Goal: Task Accomplishment & Management: Use online tool/utility

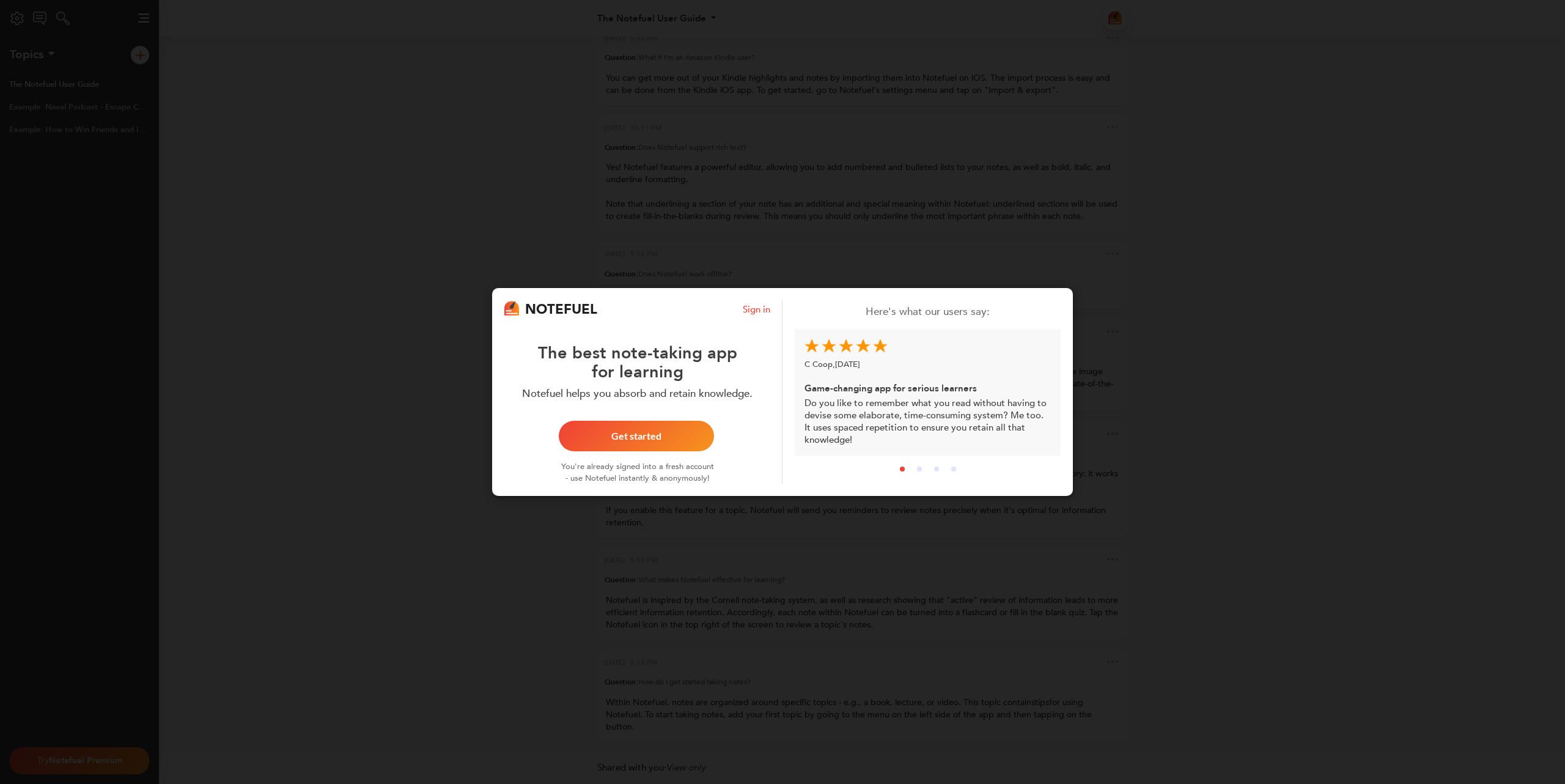
click at [718, 251] on div "NOTEFUEL Sign in The best note-taking app for learning Notefuel helps you absor…" at bounding box center [782, 392] width 1565 height 784
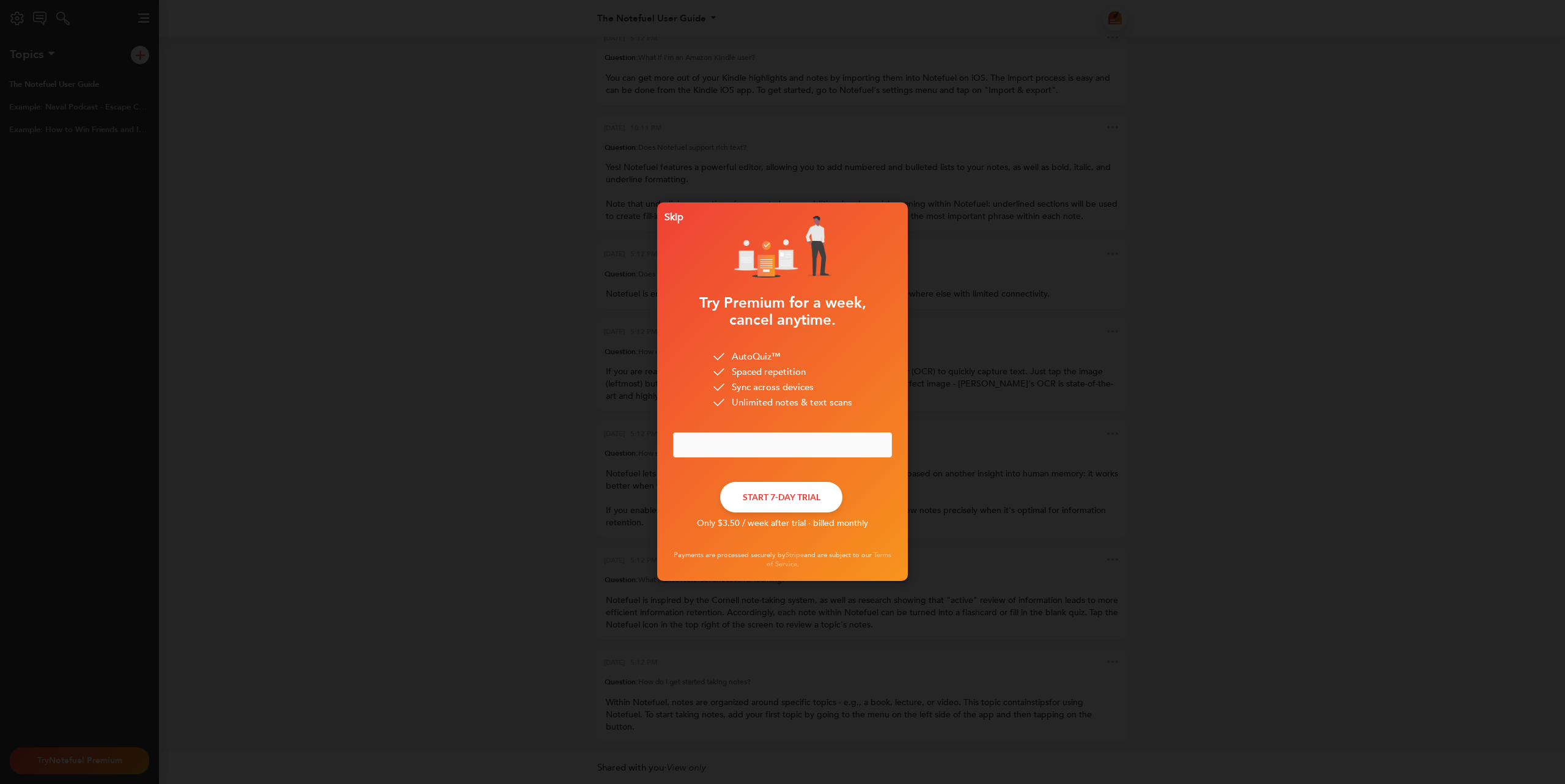
click at [545, 306] on div "Skip Try Premium for a week, cancel anytime. AutoQuiz™ Spaced repetition Sync a…" at bounding box center [782, 392] width 1565 height 784
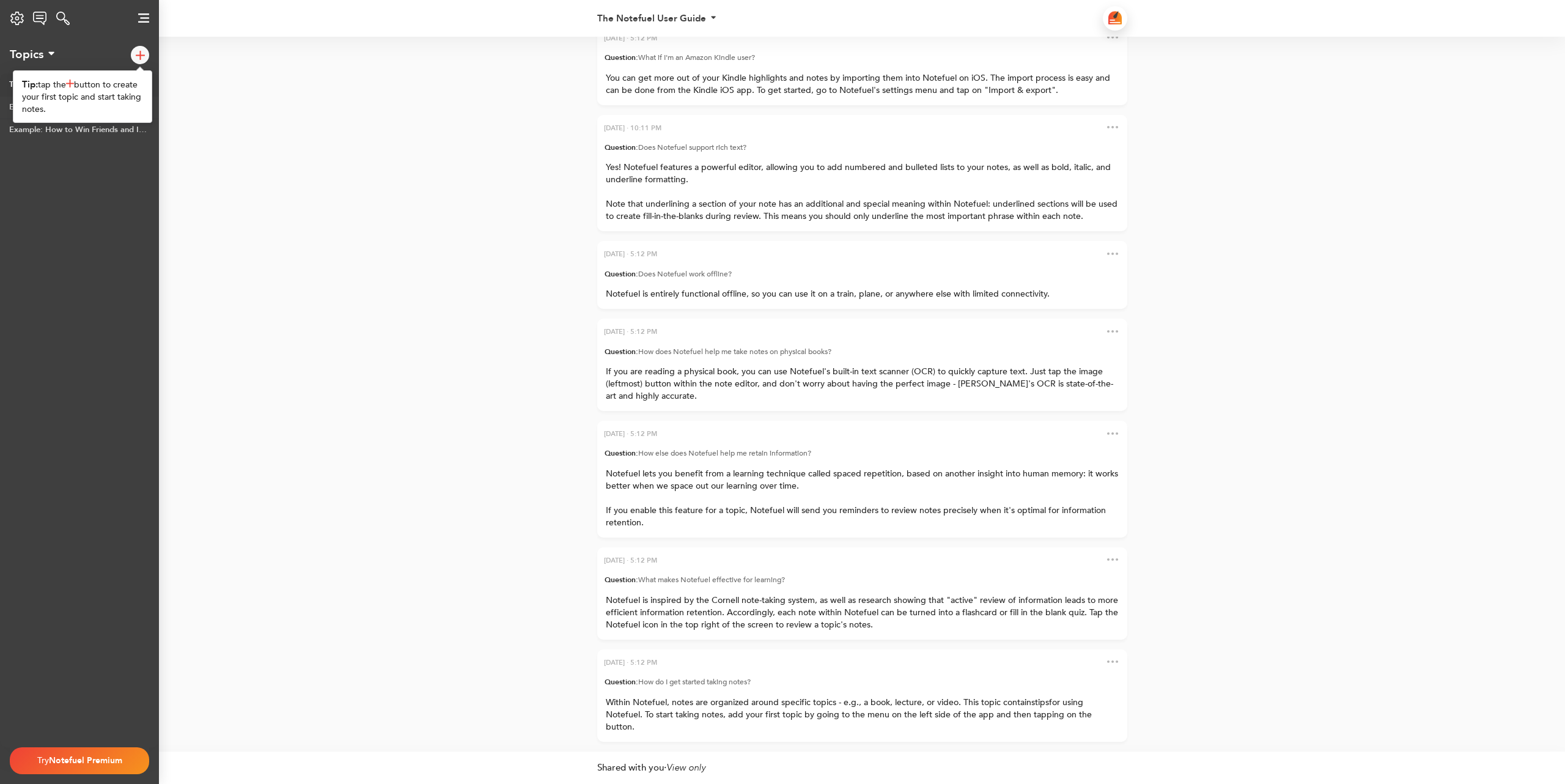
click at [142, 53] on img at bounding box center [140, 55] width 9 height 9
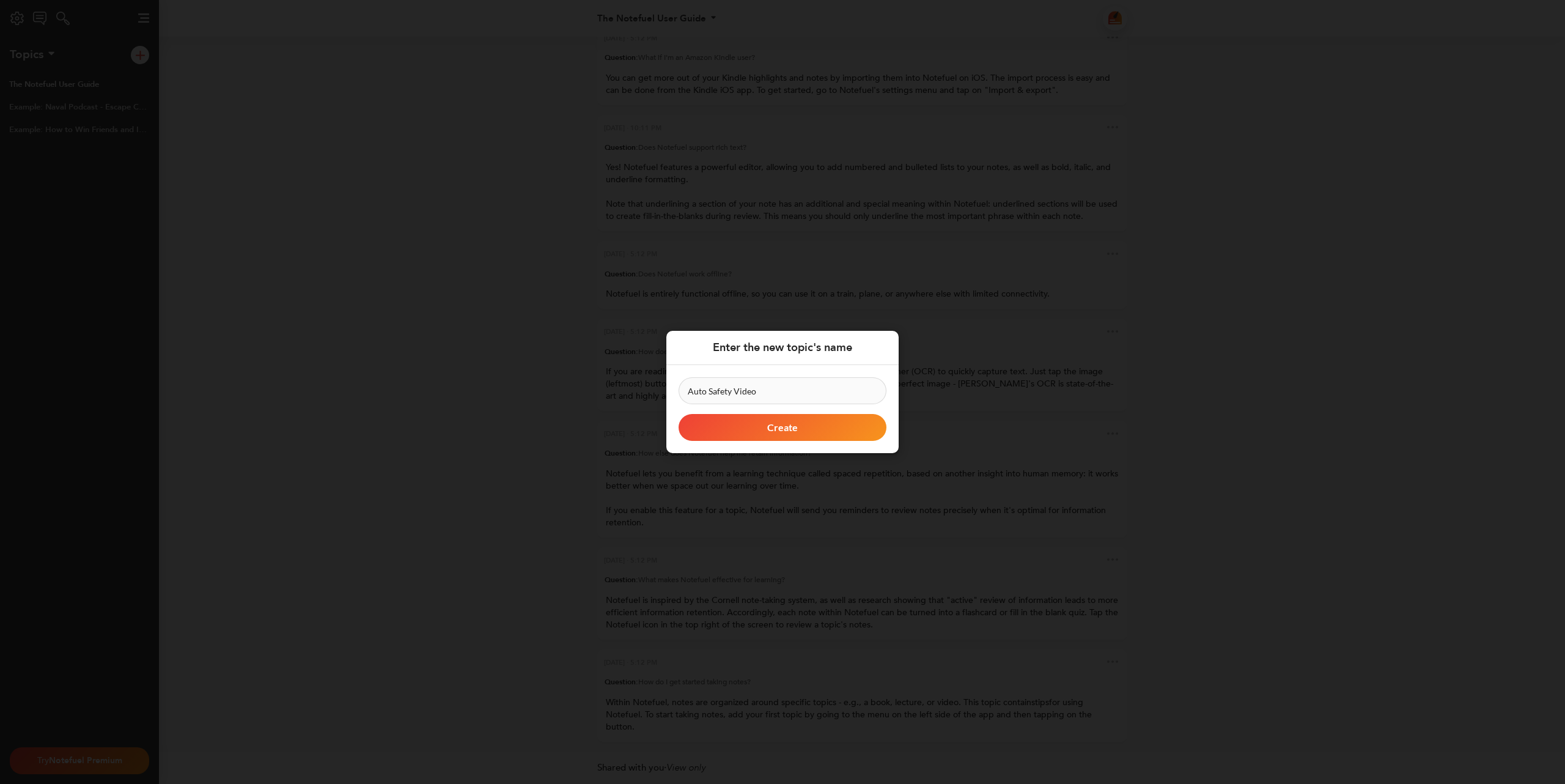
type input "Auto Safety Video"
click at [797, 422] on button "Create" at bounding box center [782, 427] width 208 height 27
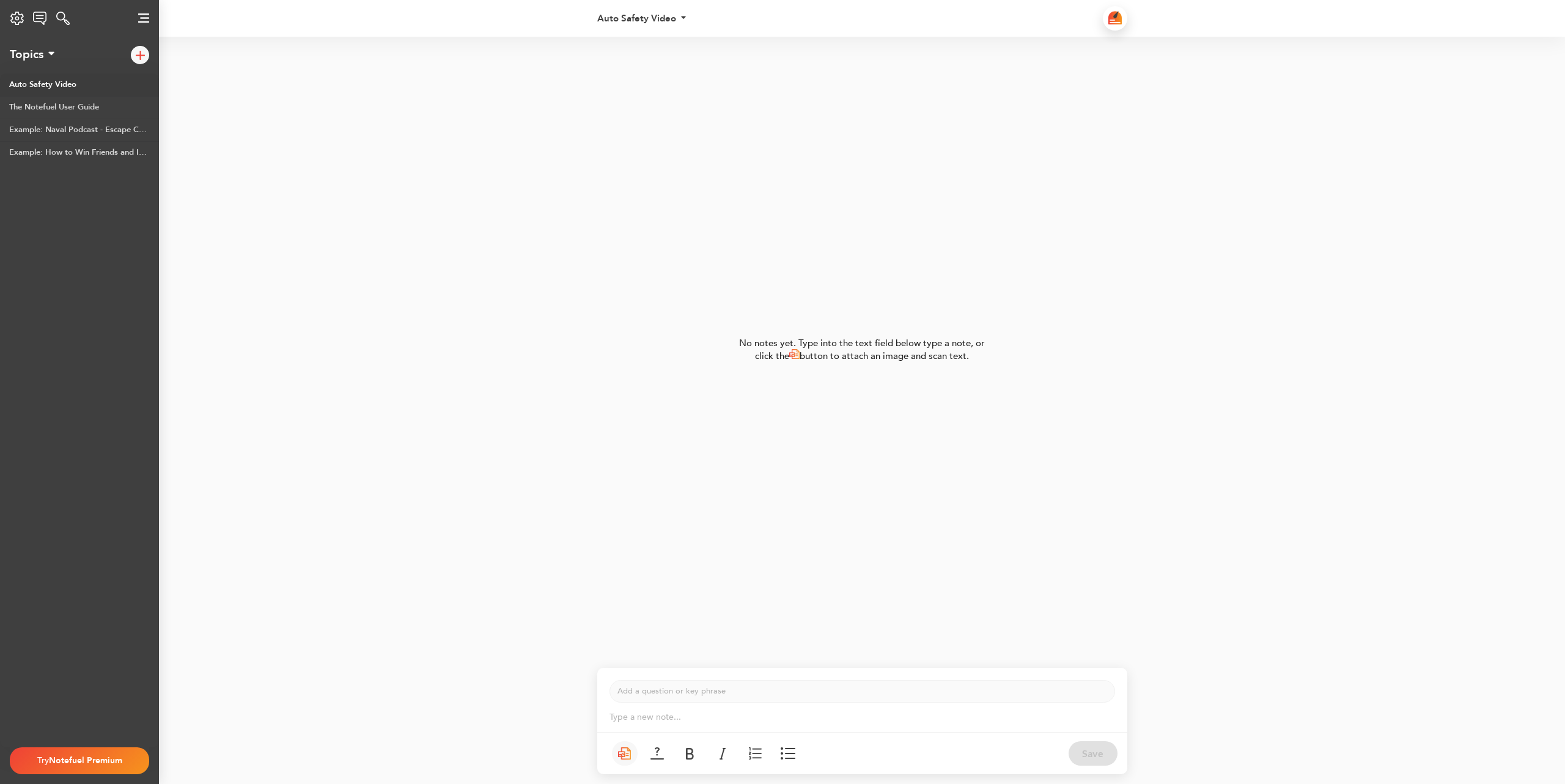
click at [663, 720] on p "Type a new note... ﻿" at bounding box center [862, 716] width 506 height 12
